Goal: Find specific page/section: Find specific page/section

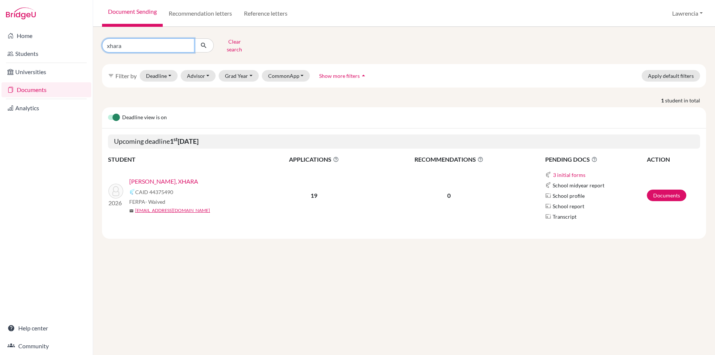
drag, startPoint x: 165, startPoint y: 42, endPoint x: 142, endPoint y: 39, distance: 23.6
click at [165, 35] on div "xhara Clear search filter_list Filter by Deadline - Select a date range Or doub…" at bounding box center [404, 191] width 622 height 328
type input "x"
type input "[PERSON_NAME]"
click button "submit" at bounding box center [204, 45] width 20 height 14
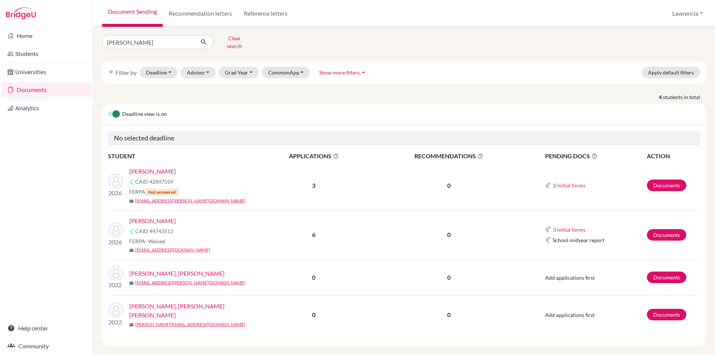
scroll to position [4, 0]
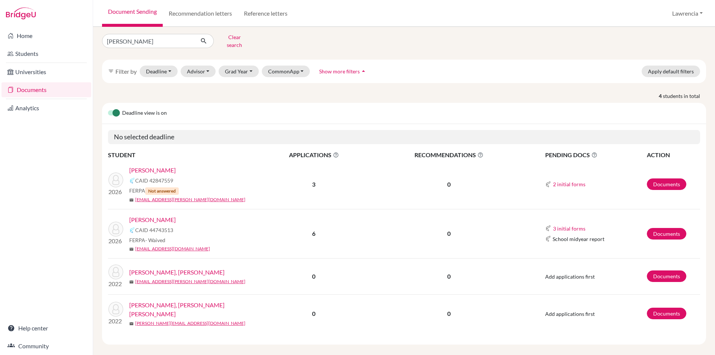
click at [157, 217] on link "[PERSON_NAME]" at bounding box center [152, 219] width 47 height 9
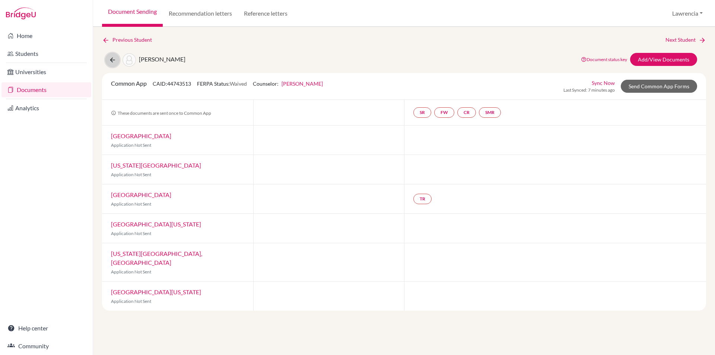
click at [109, 60] on icon at bounding box center [112, 59] width 7 height 7
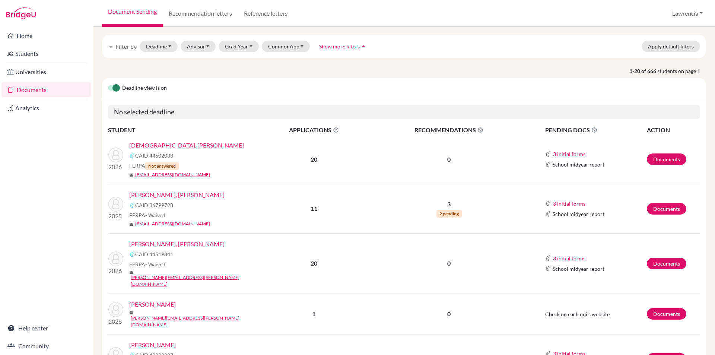
scroll to position [37, 0]
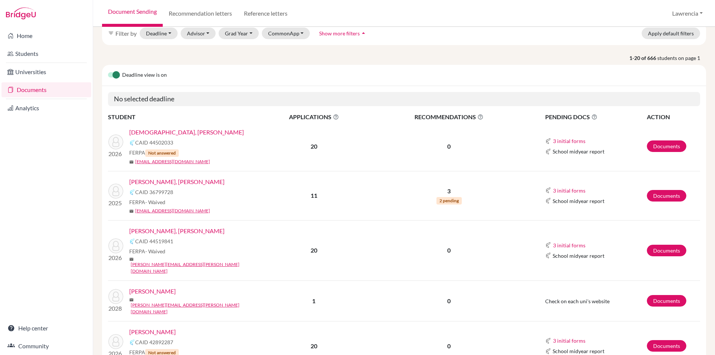
click at [175, 233] on link "Amissah, Gabriela Tawiah" at bounding box center [176, 230] width 95 height 9
click at [169, 231] on link "Amissah, Gabriela Tawiah" at bounding box center [176, 230] width 95 height 9
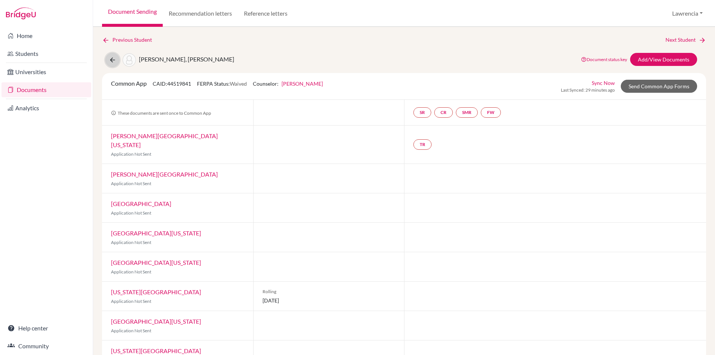
click at [108, 60] on button at bounding box center [112, 60] width 14 height 14
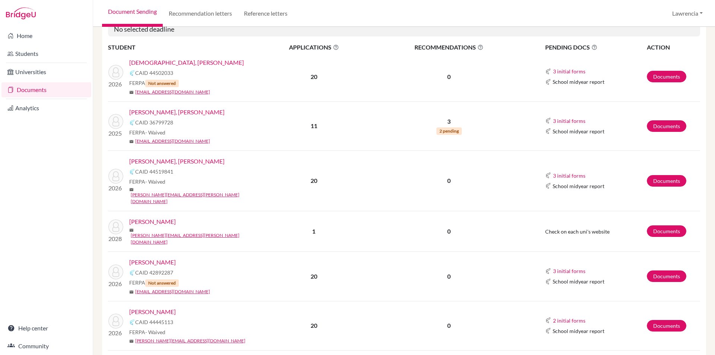
scroll to position [112, 0]
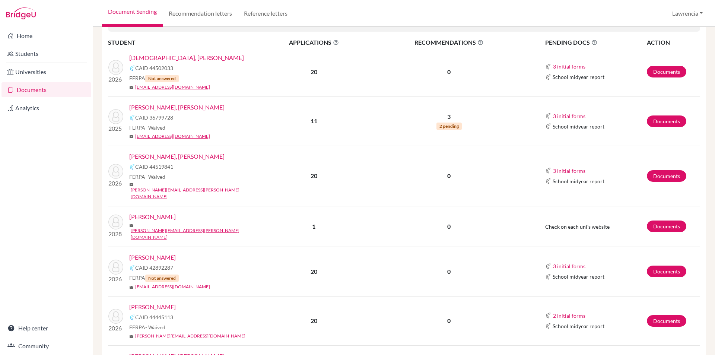
click at [131, 157] on link "Amissah, Gabriela Tawiah" at bounding box center [176, 156] width 95 height 9
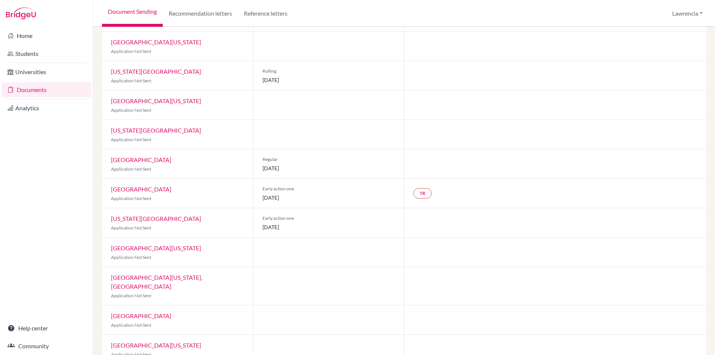
scroll to position [223, 0]
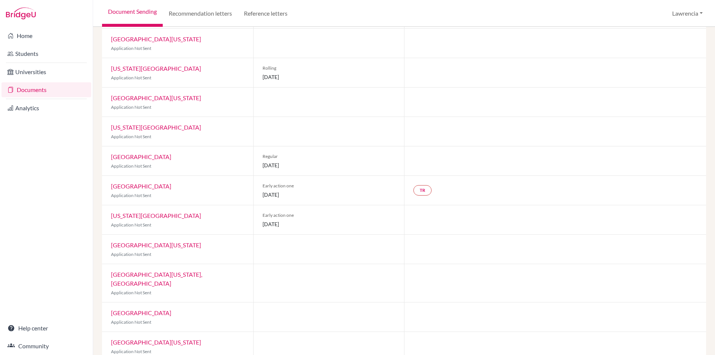
click at [58, 92] on link "Documents" at bounding box center [46, 89] width 90 height 15
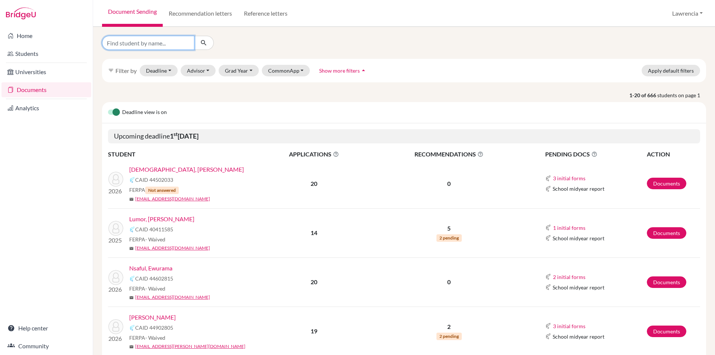
click at [173, 41] on input "Find student by name..." at bounding box center [148, 43] width 92 height 14
type input "[PERSON_NAME]"
click button "submit" at bounding box center [204, 43] width 20 height 14
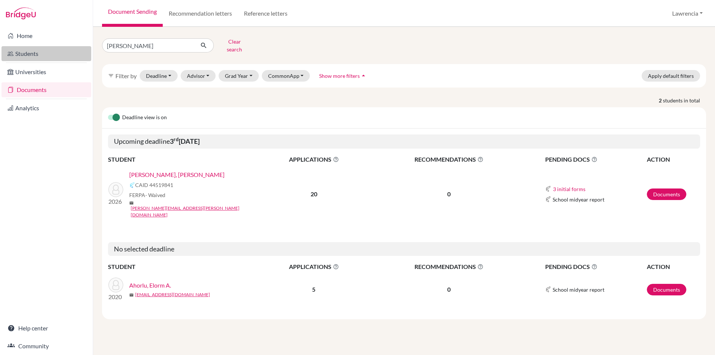
click at [50, 54] on link "Students" at bounding box center [46, 53] width 90 height 15
click at [140, 46] on input "[PERSON_NAME]" at bounding box center [148, 45] width 92 height 14
